Goal: Task Accomplishment & Management: Use online tool/utility

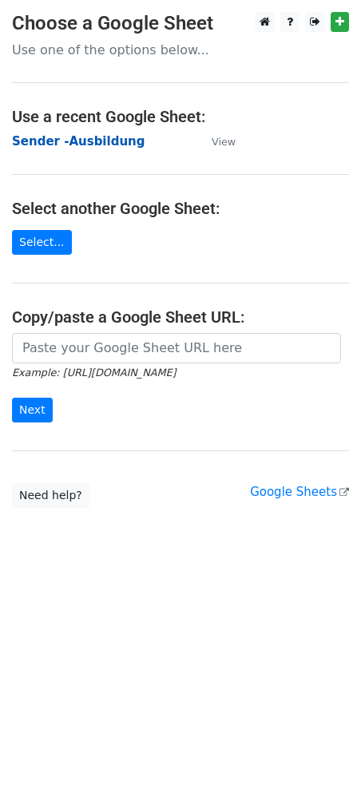
click at [78, 134] on strong "Sender -Ausbildung" at bounding box center [78, 141] width 133 height 14
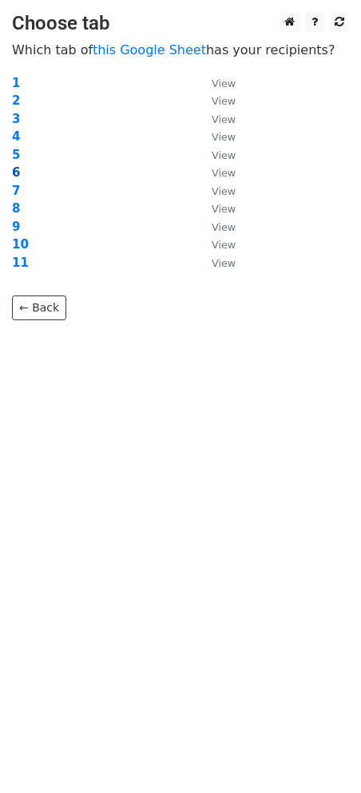
click at [16, 171] on strong "6" at bounding box center [16, 172] width 8 height 14
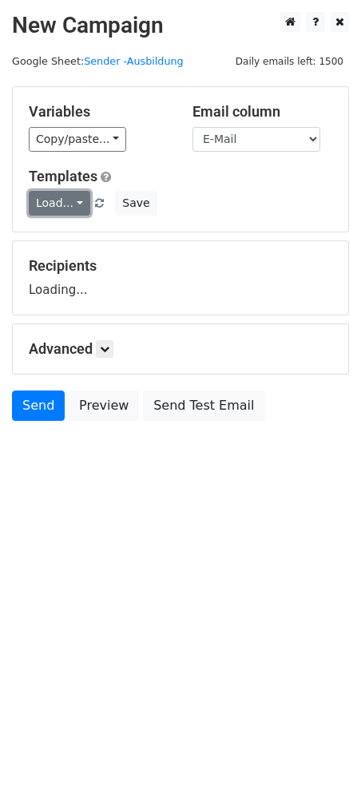
click at [73, 206] on link "Load..." at bounding box center [60, 203] width 62 height 25
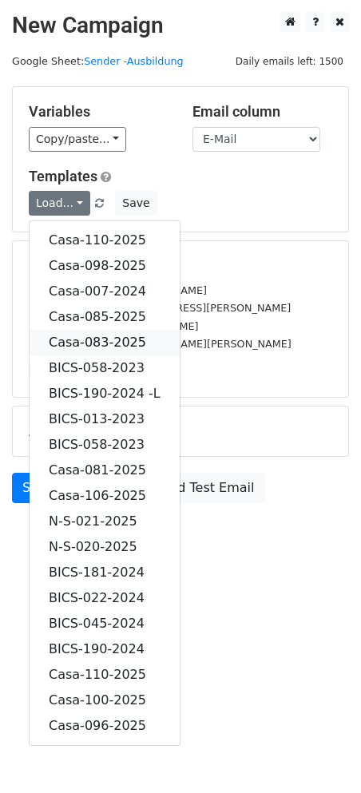
click at [96, 336] on link "Casa-083-2025" at bounding box center [105, 343] width 150 height 26
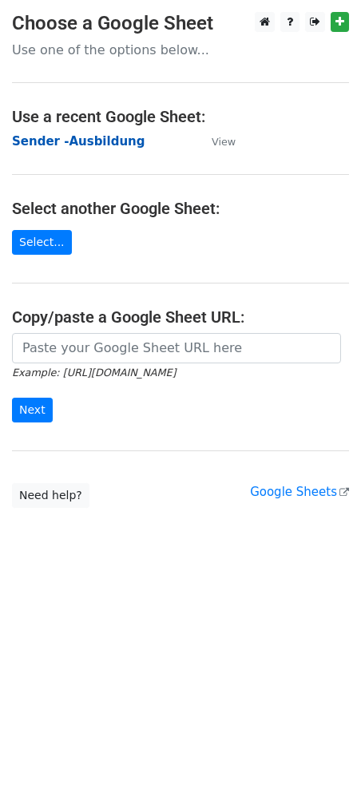
click at [90, 141] on strong "Sender -Ausbildung" at bounding box center [78, 141] width 133 height 14
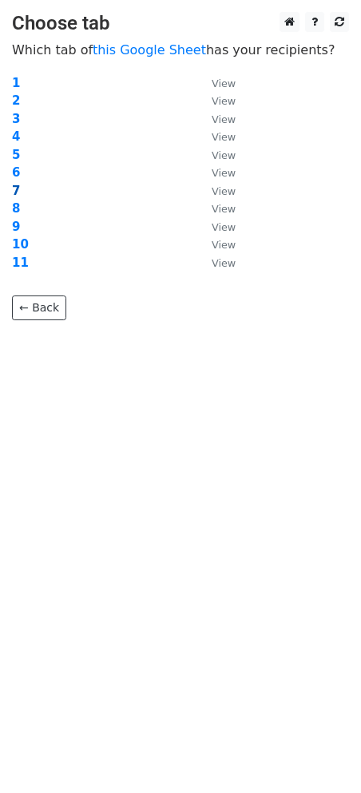
click at [14, 190] on strong "7" at bounding box center [16, 191] width 8 height 14
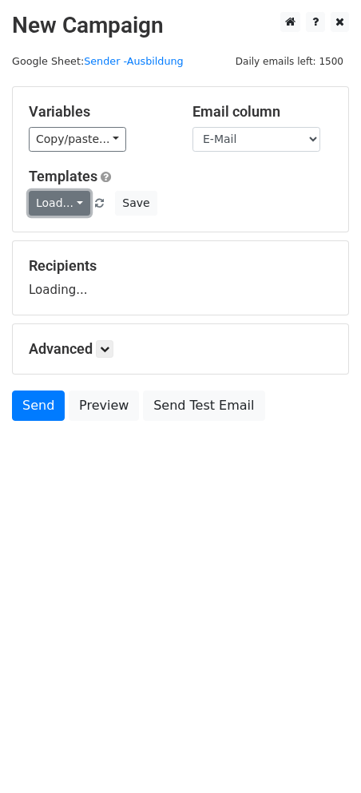
click at [70, 197] on link "Load..." at bounding box center [60, 203] width 62 height 25
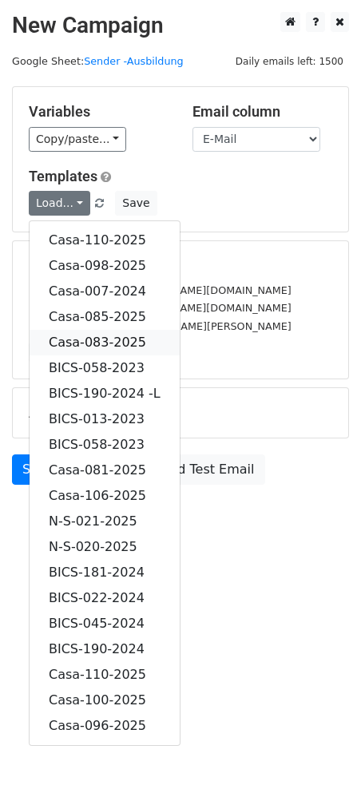
click at [106, 332] on link "Casa-083-2025" at bounding box center [105, 343] width 150 height 26
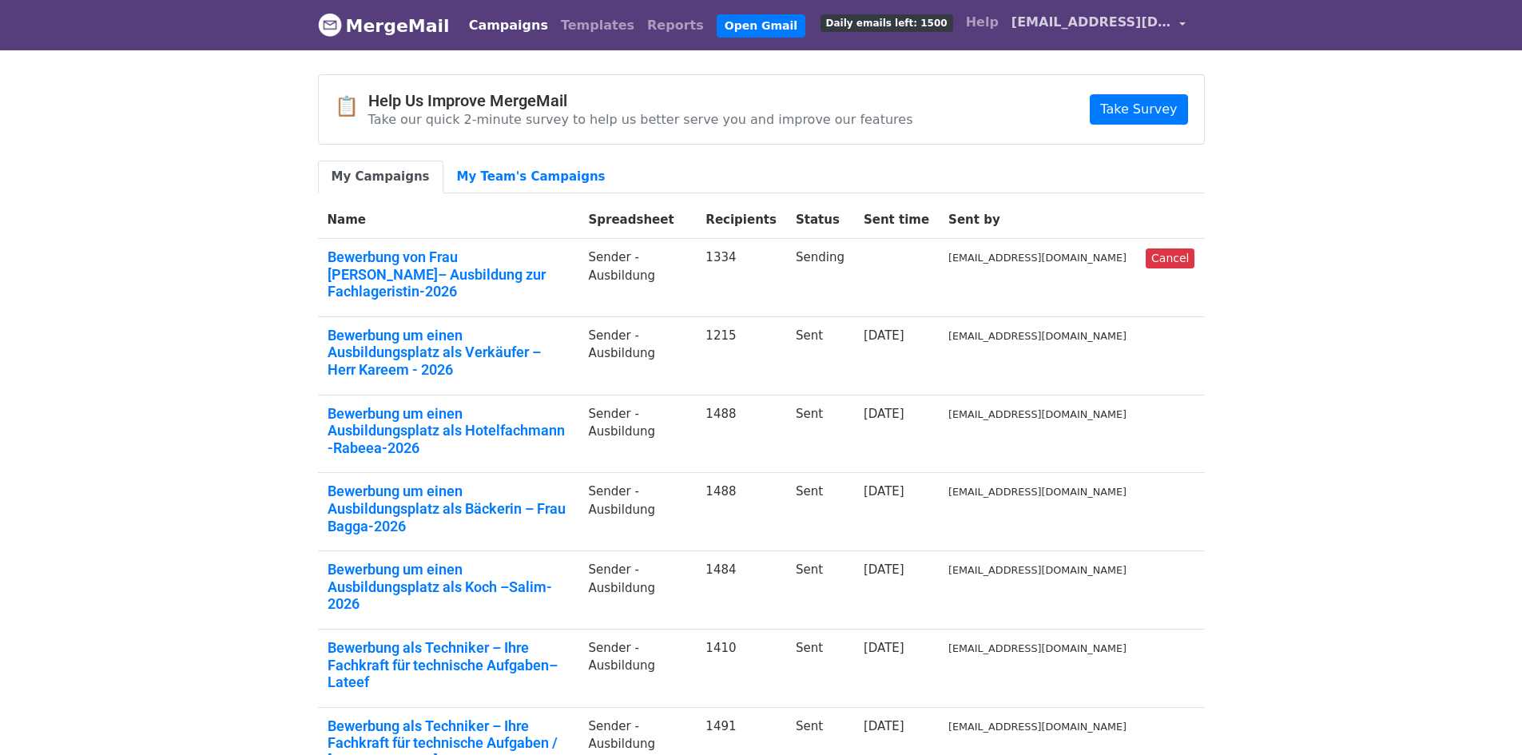
click at [1146, 22] on span "[EMAIL_ADDRESS][DOMAIN_NAME]" at bounding box center [1091, 22] width 160 height 19
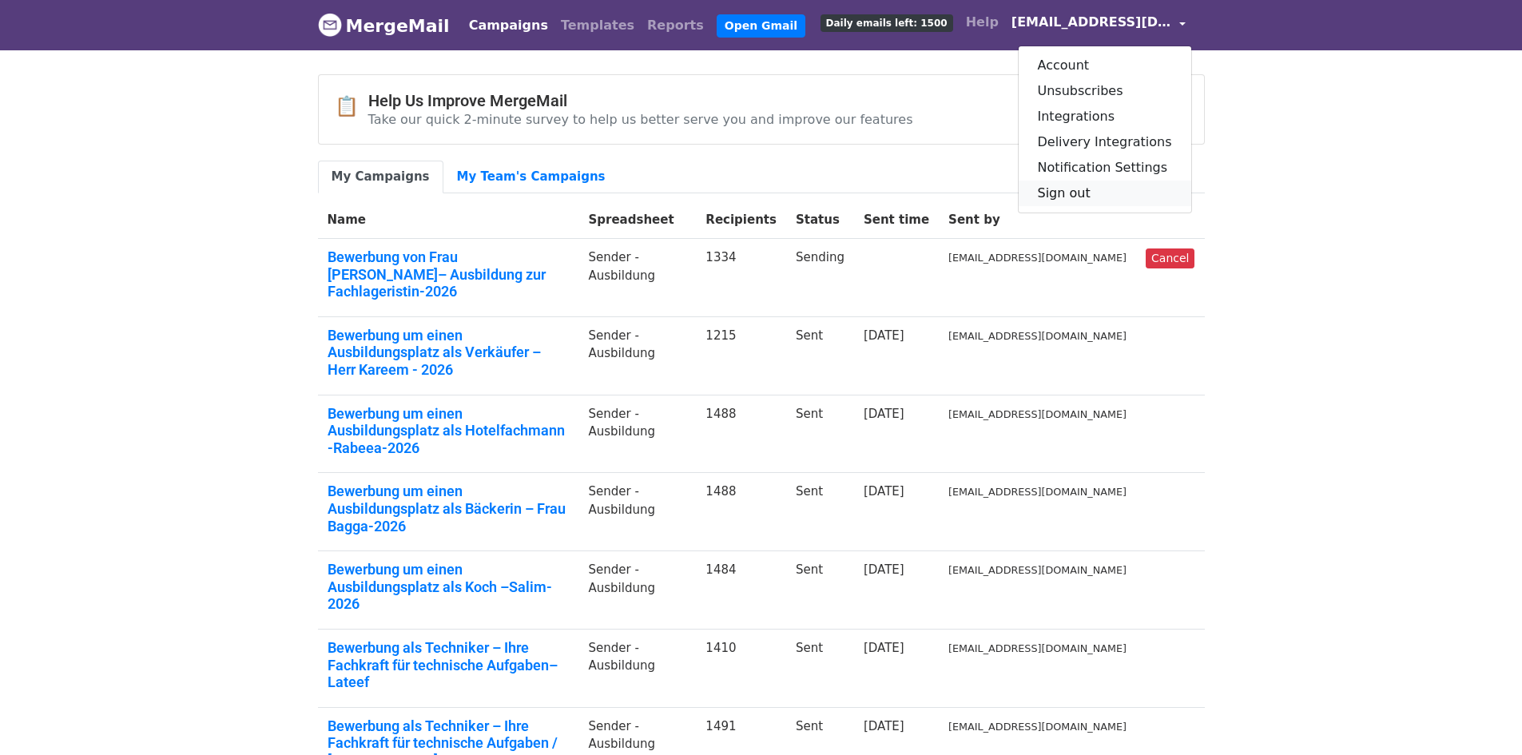
click at [1087, 197] on link "Sign out" at bounding box center [1105, 194] width 173 height 26
